Goal: Find specific page/section: Find specific page/section

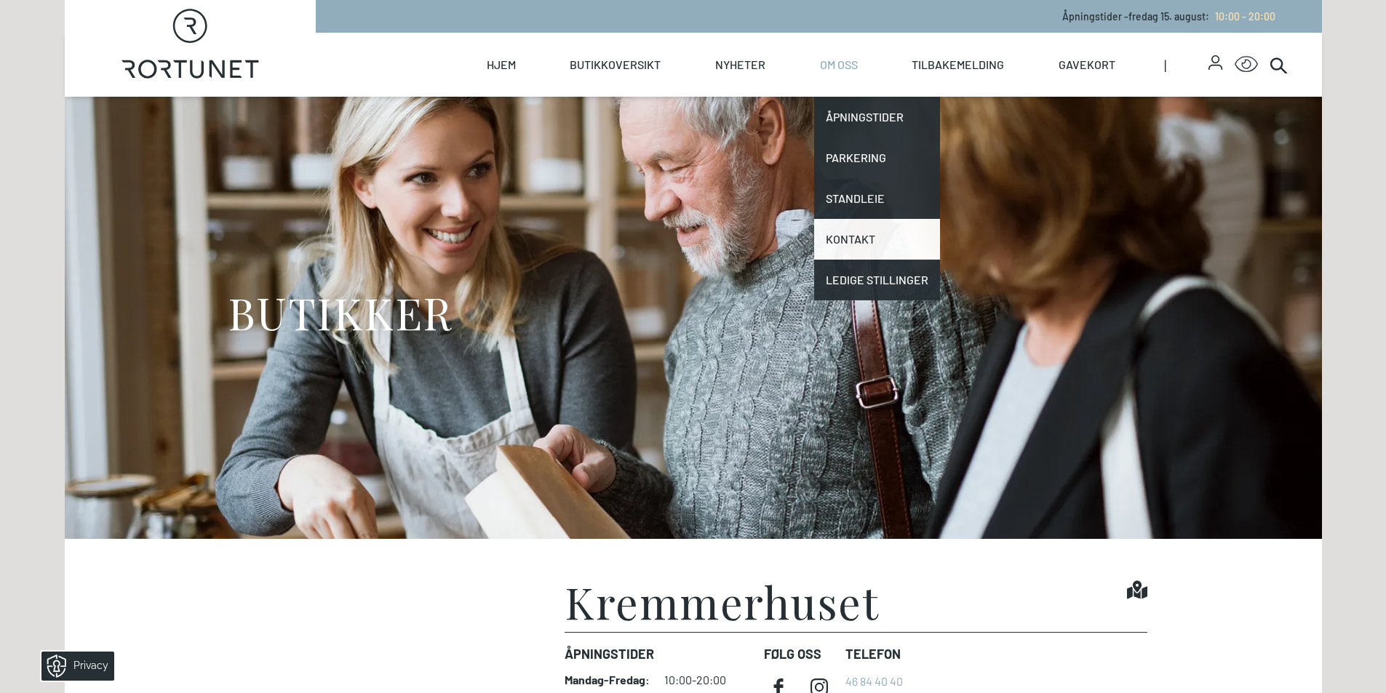
click at [860, 244] on link "Kontakt" at bounding box center [877, 239] width 126 height 41
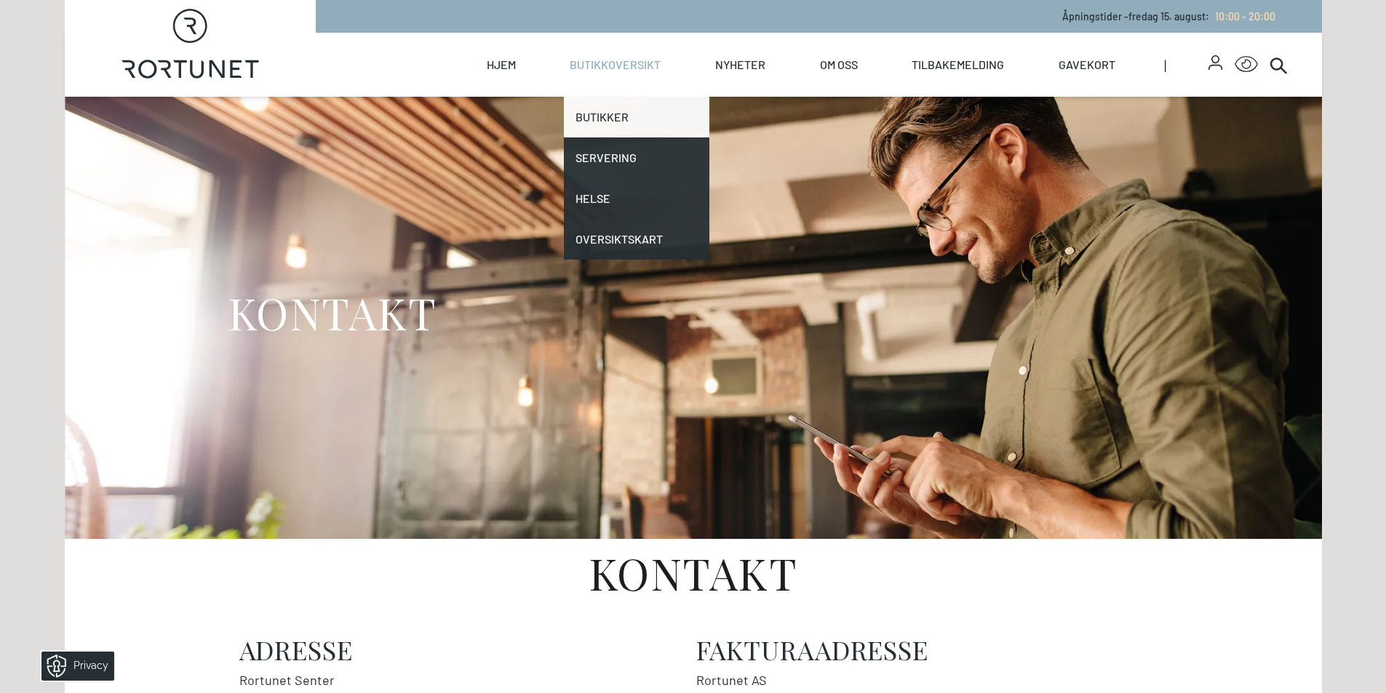
click at [605, 118] on link "Butikker" at bounding box center [637, 117] width 146 height 41
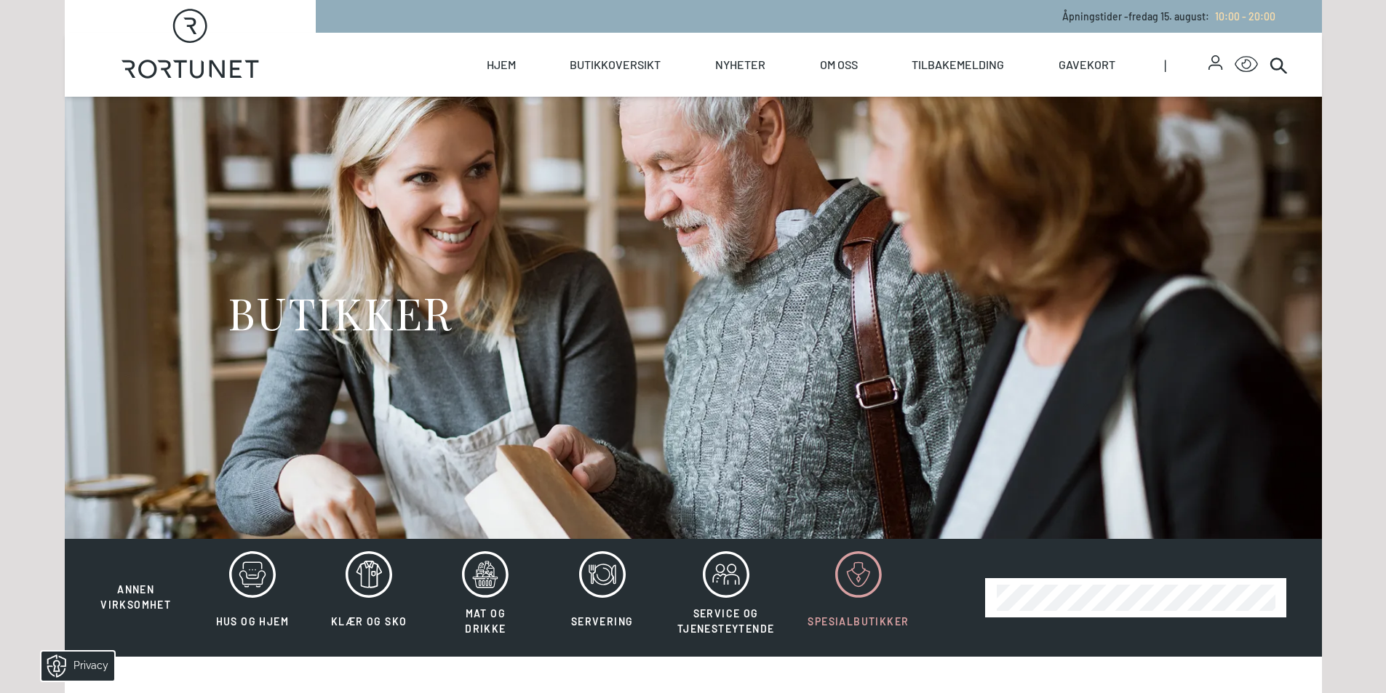
click at [856, 571] on icon at bounding box center [858, 574] width 47 height 47
click at [856, 566] on icon at bounding box center [858, 574] width 47 height 47
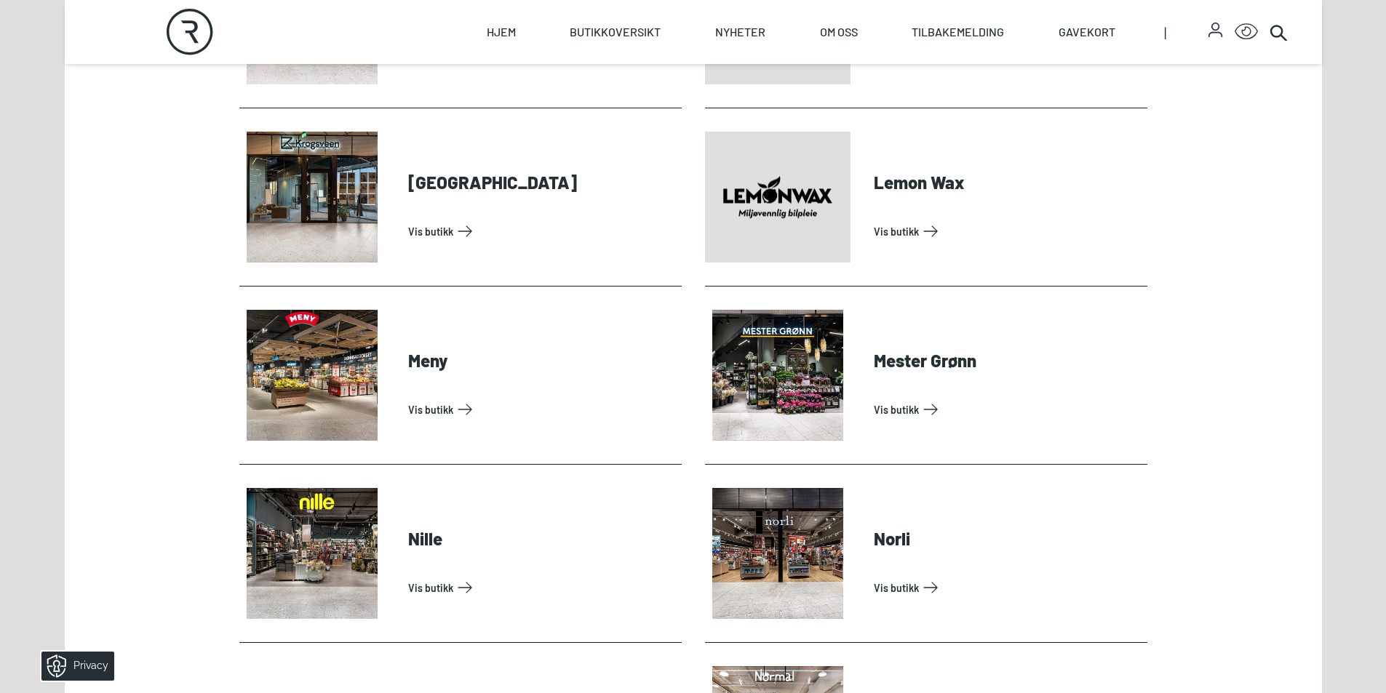
scroll to position [2110, 0]
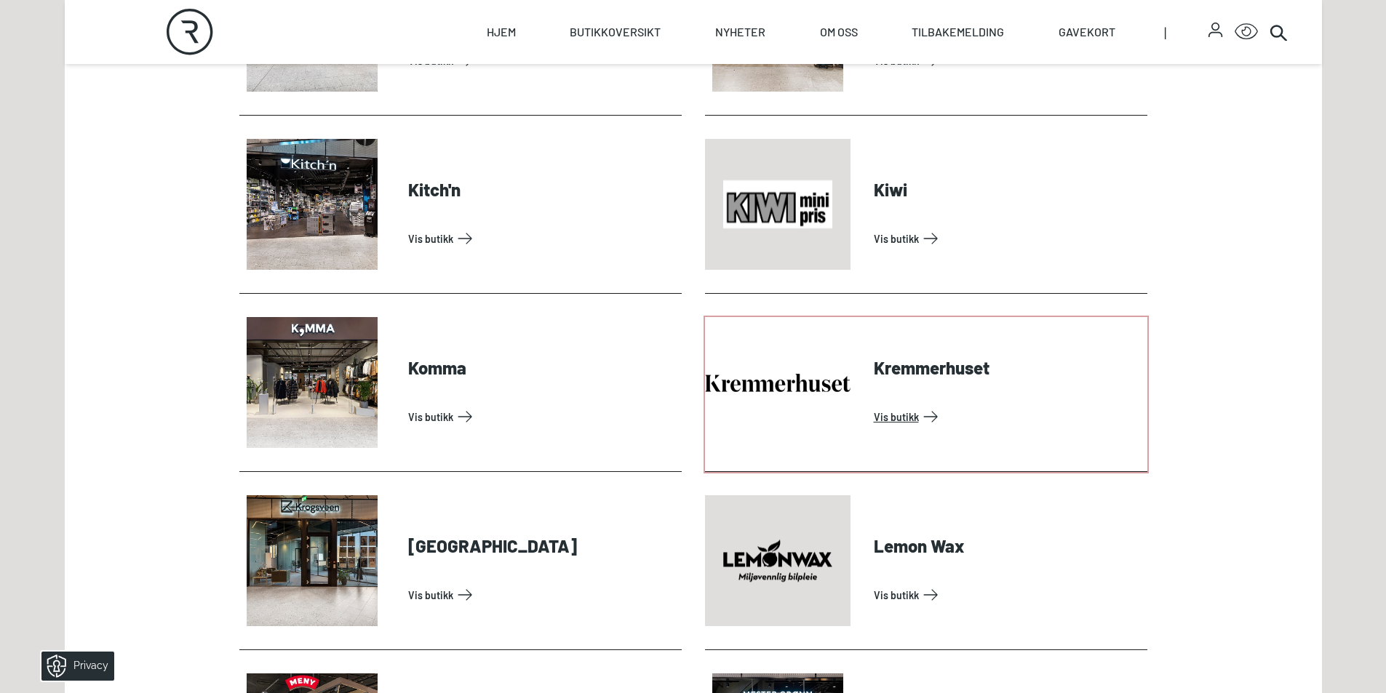
click at [931, 405] on link "Vis butikk" at bounding box center [1008, 416] width 268 height 23
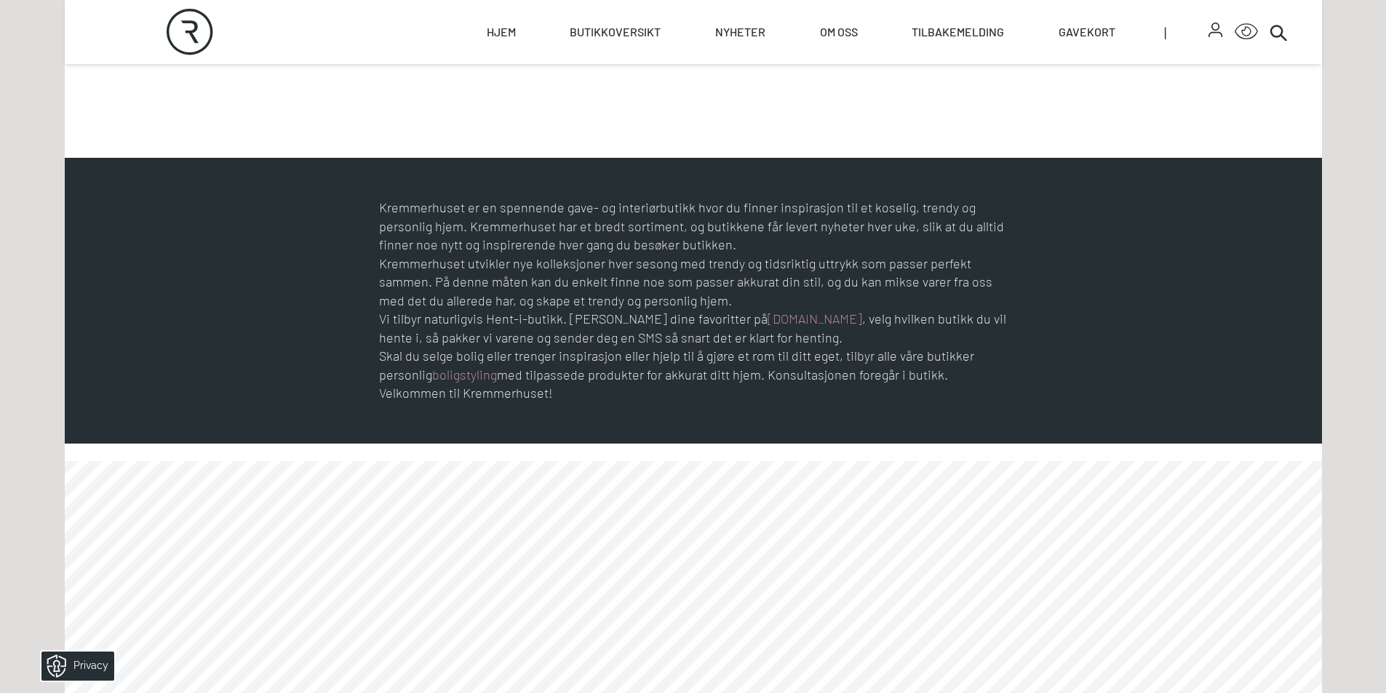
scroll to position [582, 0]
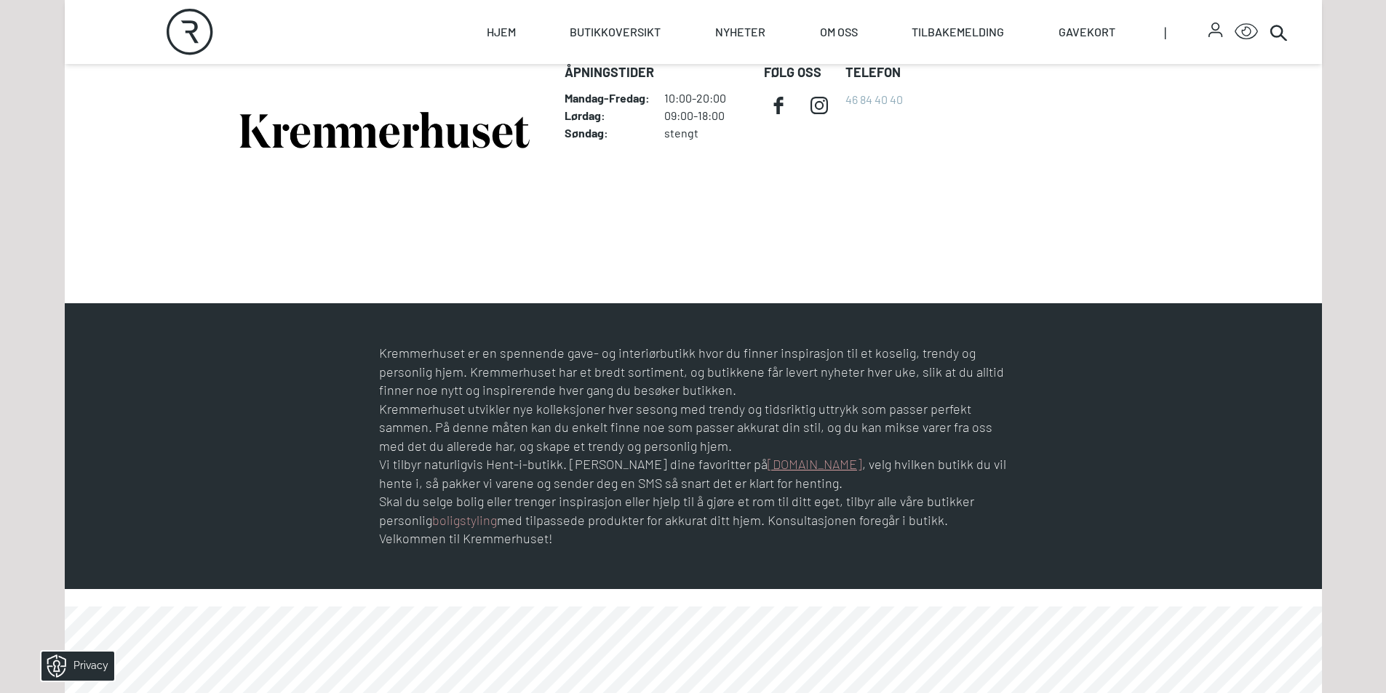
click at [768, 469] on link "[DOMAIN_NAME]" at bounding box center [815, 464] width 95 height 16
